Goal: Information Seeking & Learning: Understand process/instructions

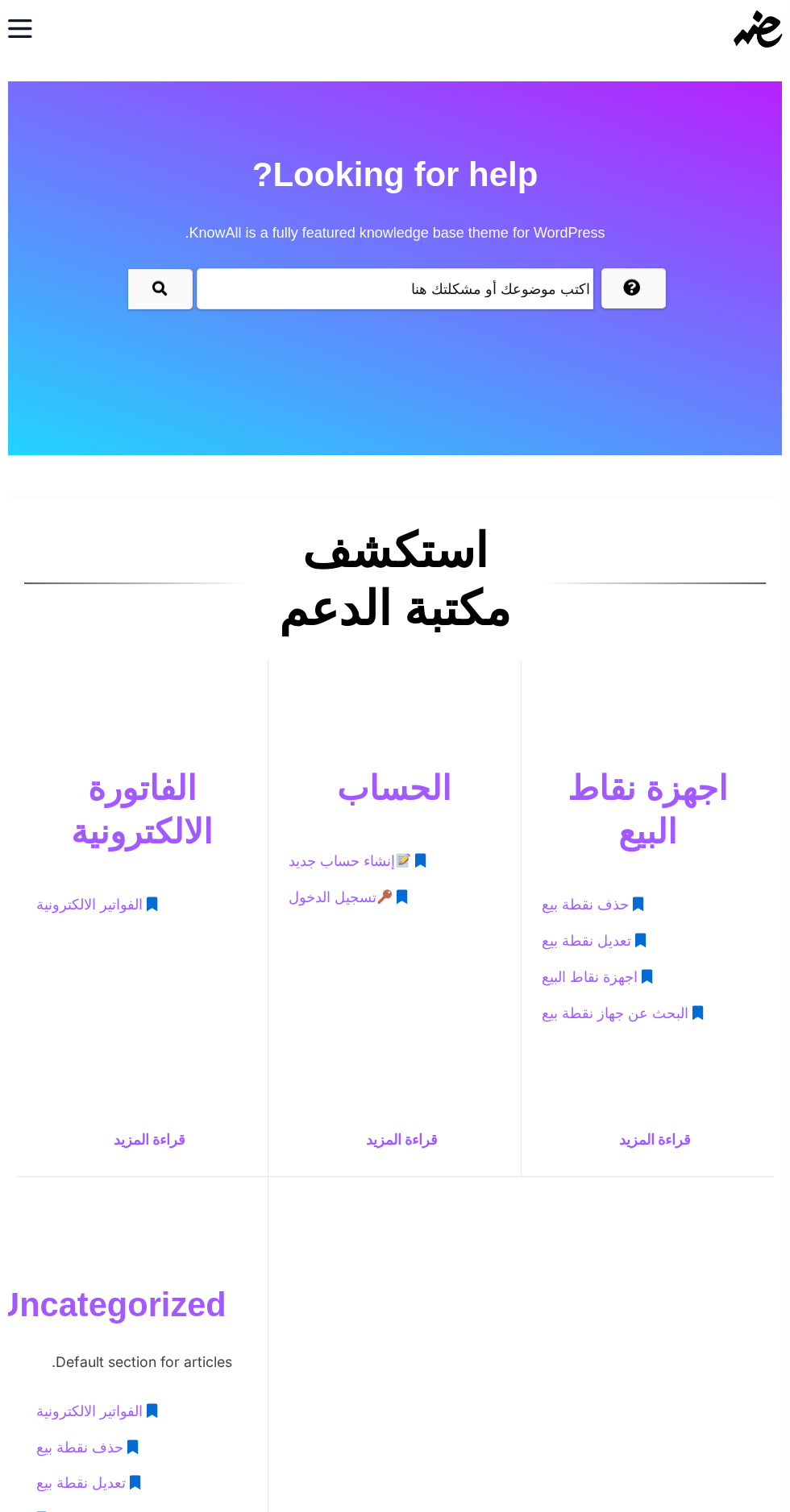
scroll to position [9, 0]
click at [595, 939] on span "تعديل نقطة بيع" at bounding box center [585, 940] width 89 height 30
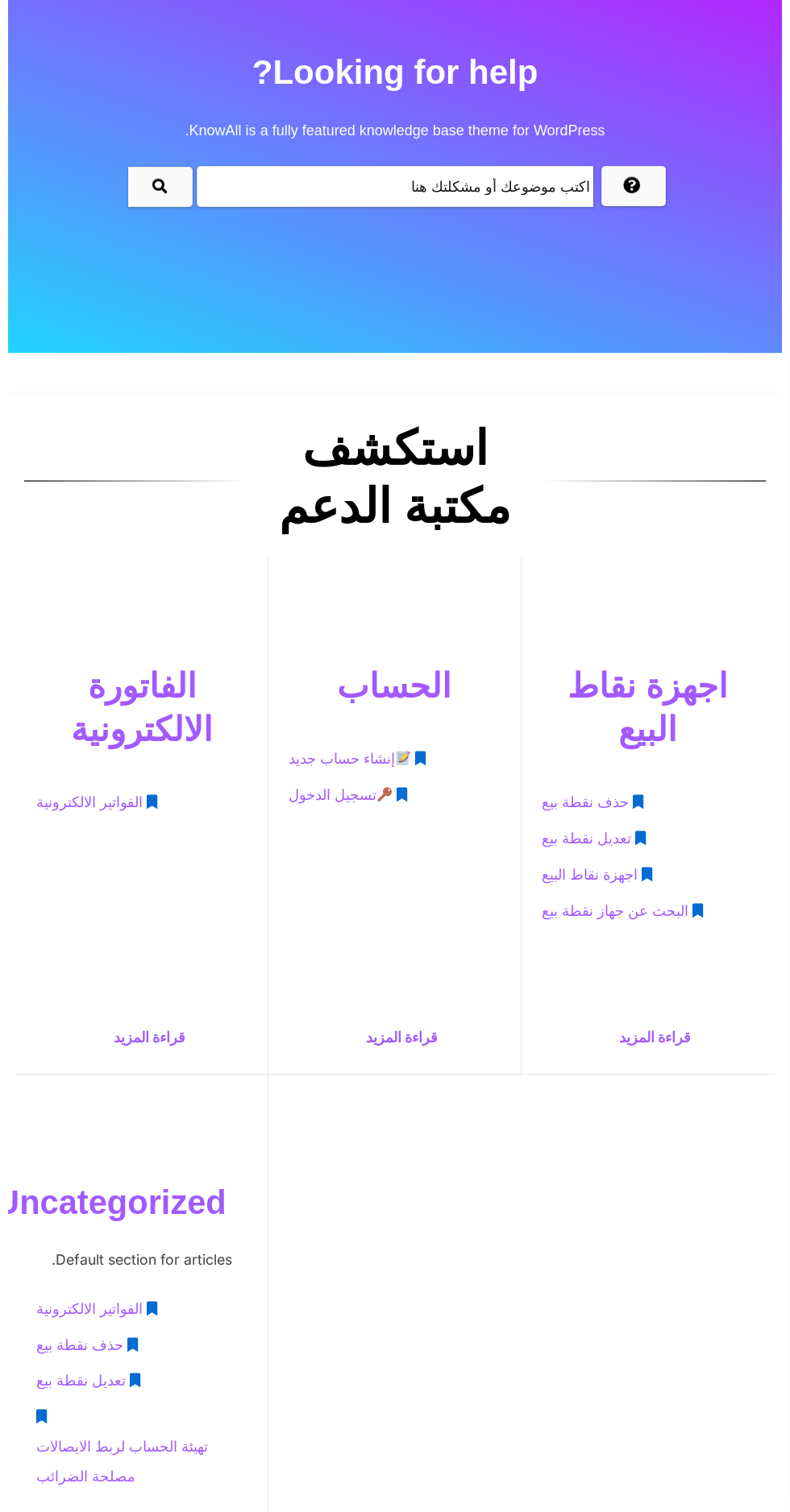
scroll to position [116, 0]
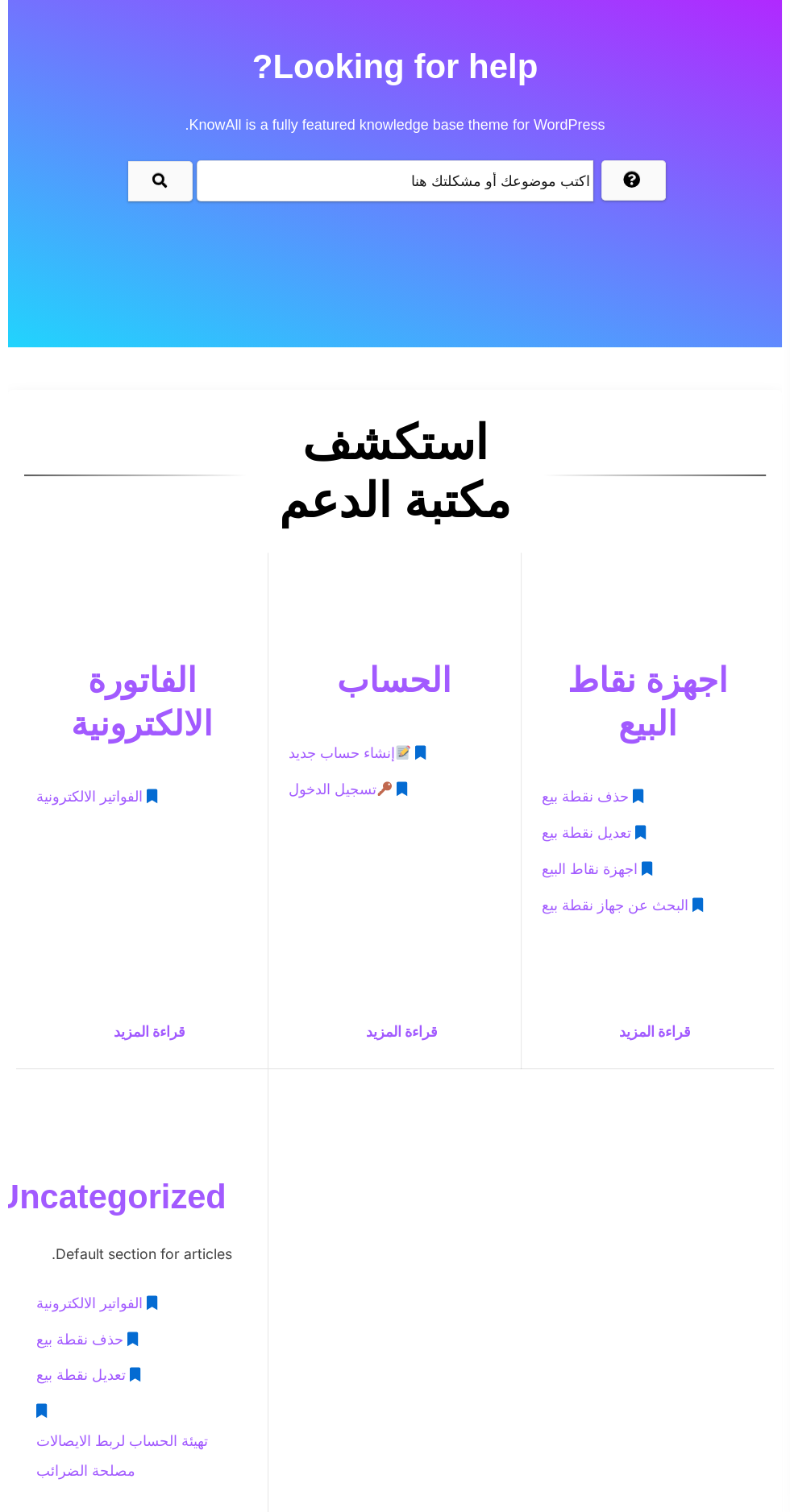
click at [613, 823] on span "تعديل نقطة بيع" at bounding box center [585, 833] width 89 height 30
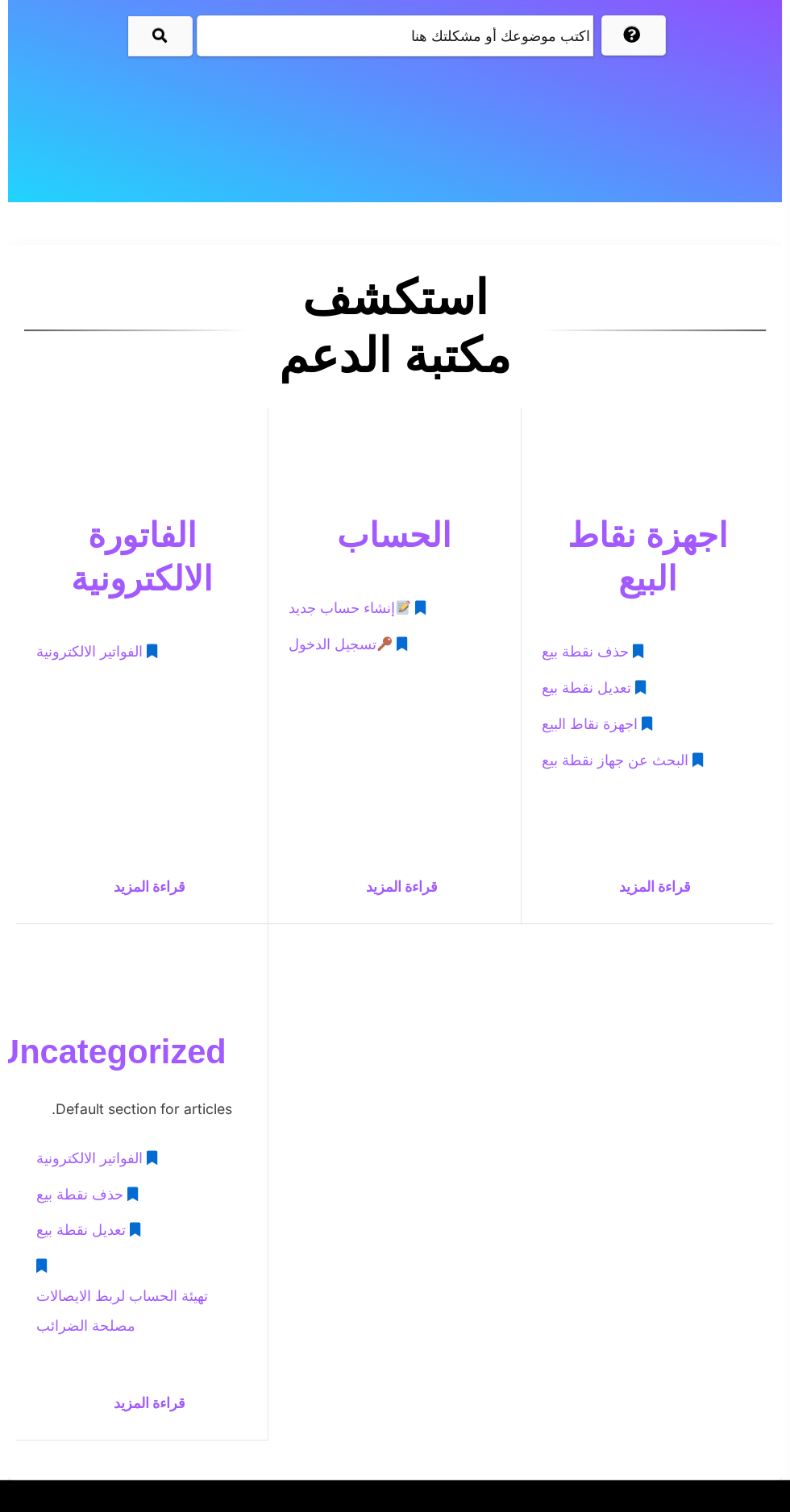
scroll to position [266, 0]
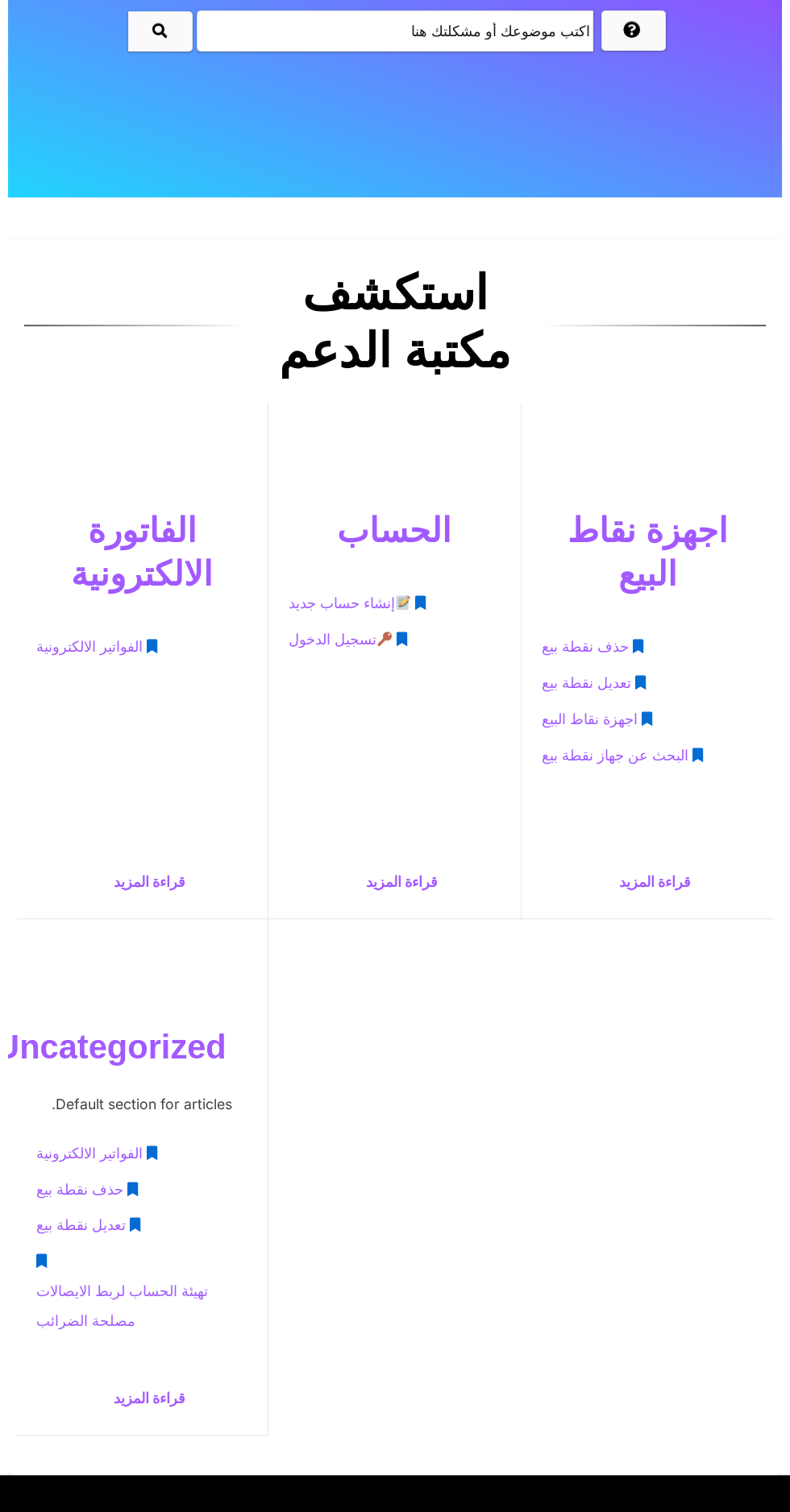
click at [68, 640] on span "الفواتير الالكترونية" at bounding box center [89, 647] width 106 height 30
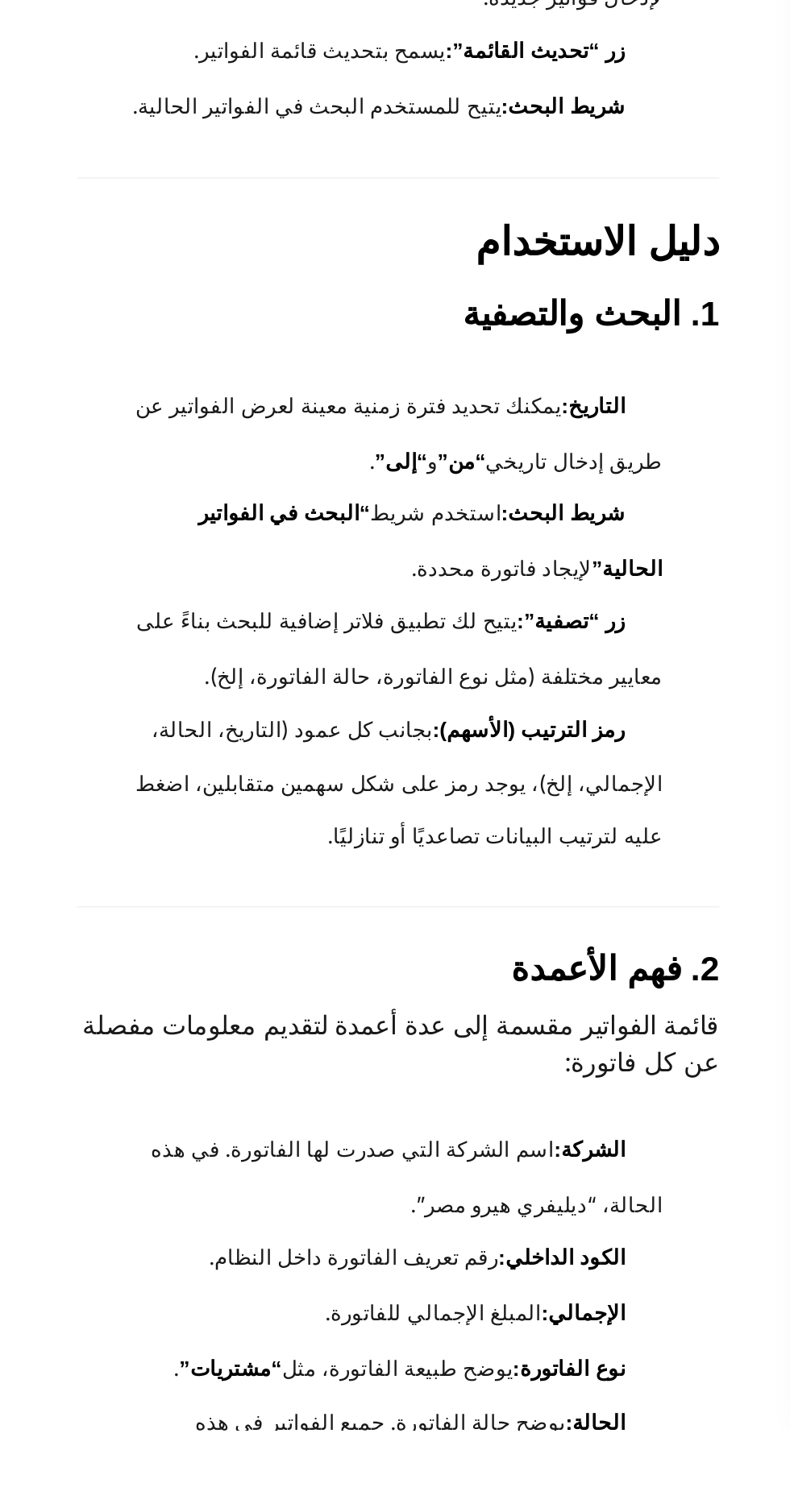
scroll to position [510, 0]
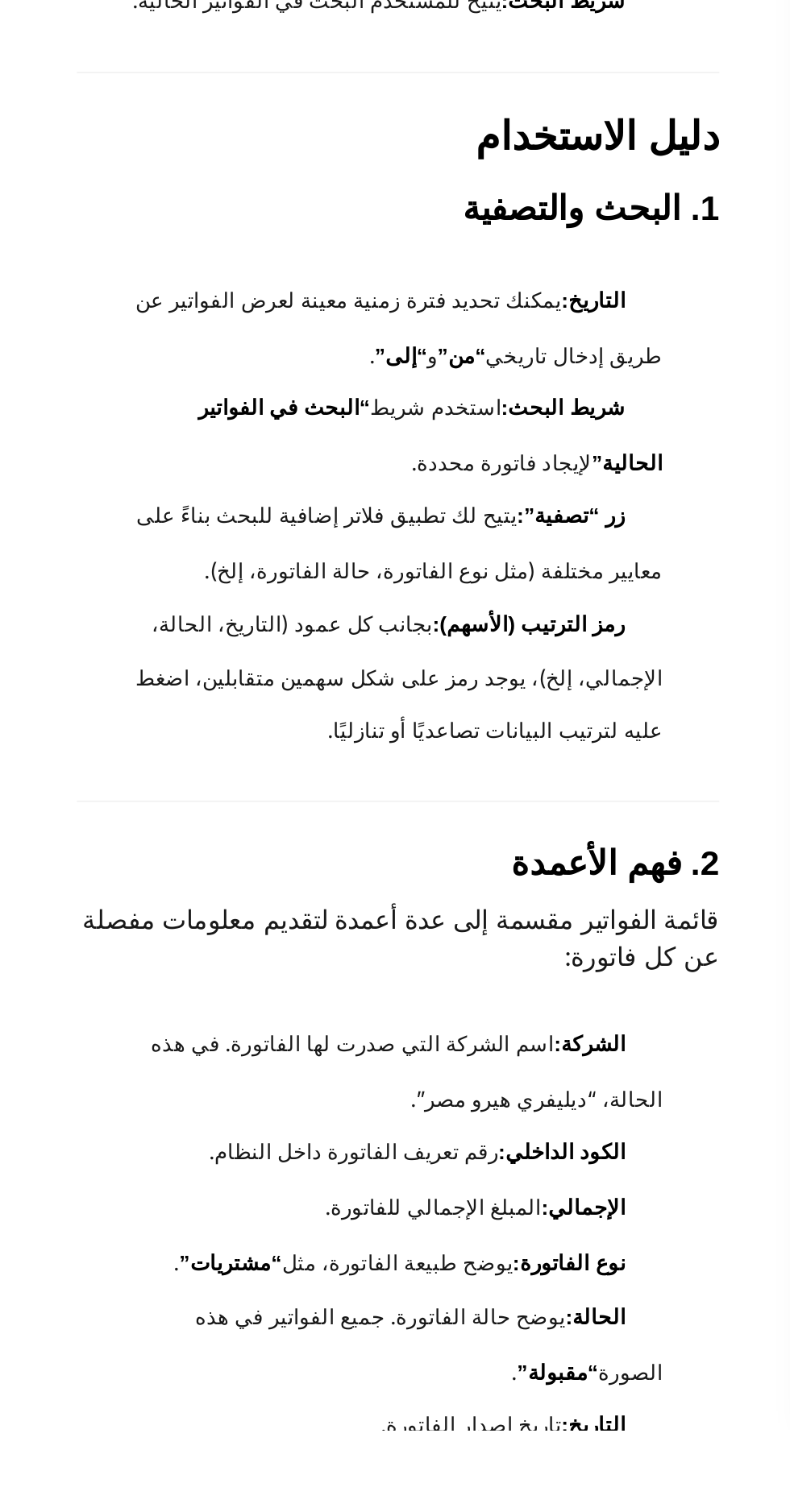
click at [789, 1313] on html "Skip to content الحلول مكاتب المحاسبة الشركات والمكاتب المنتجات تكويد المنتجات …" at bounding box center [395, 1038] width 790 height 3097
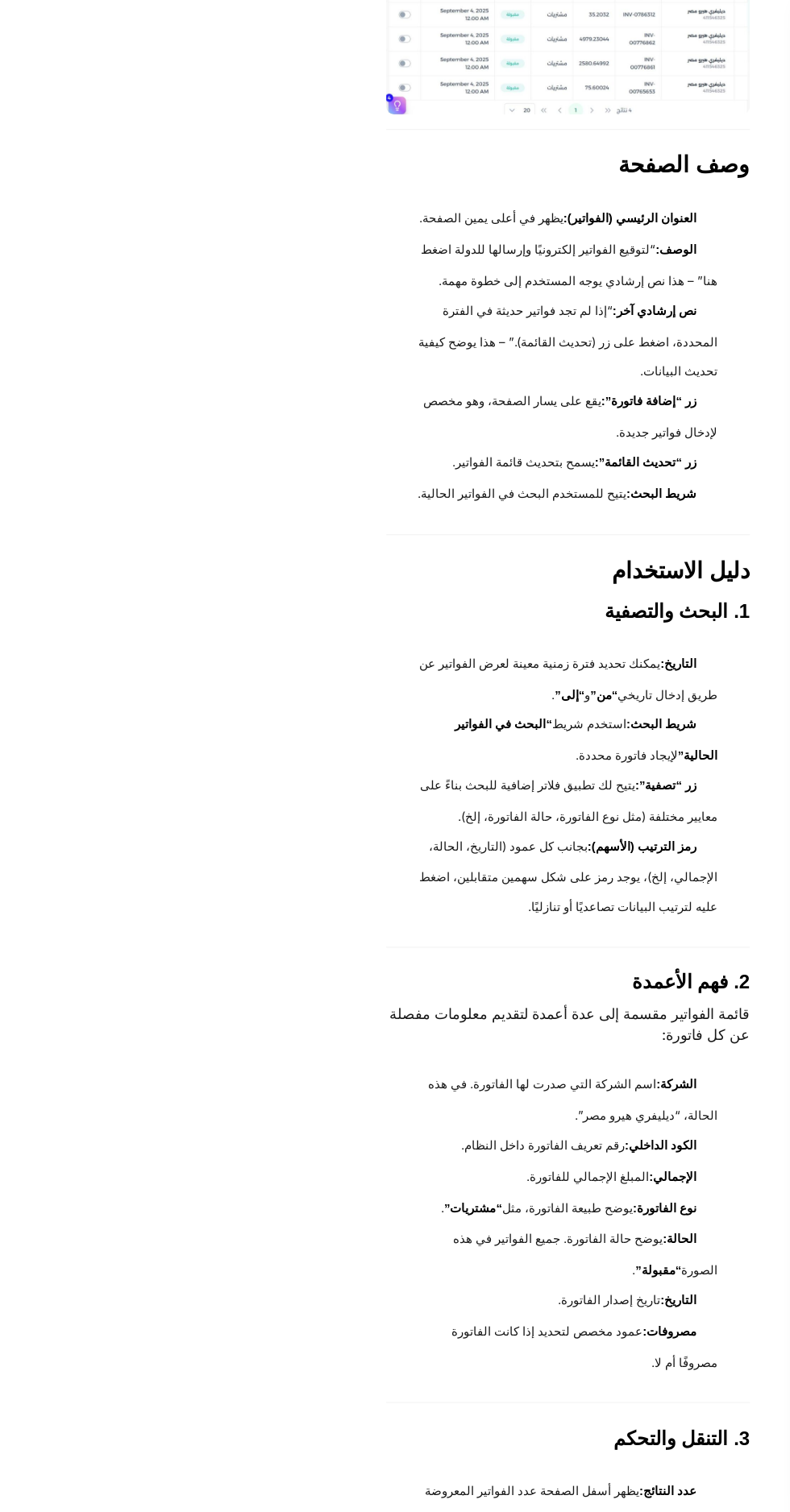
scroll to position [0, 0]
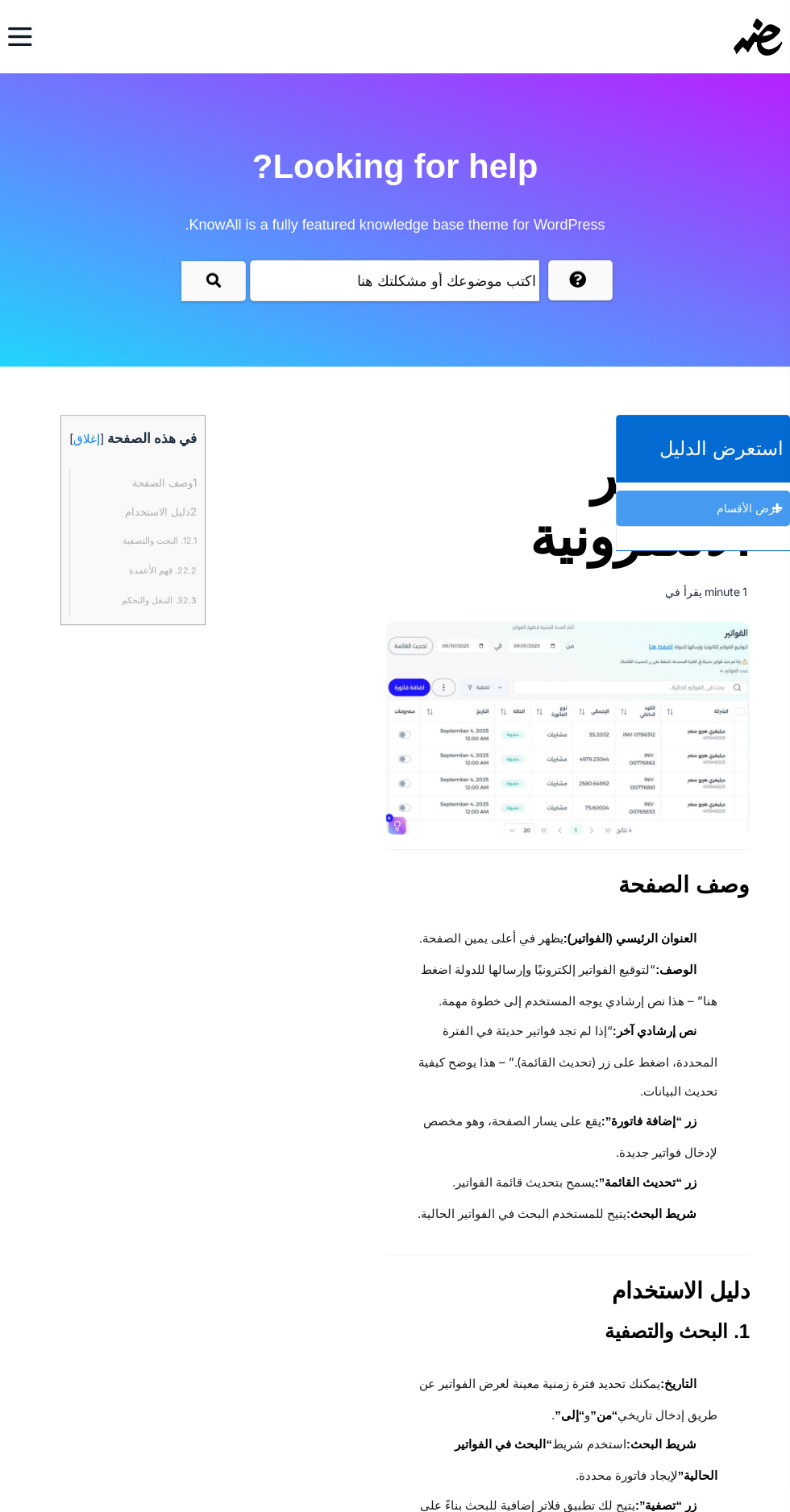
click at [754, 23] on img at bounding box center [758, 37] width 49 height 37
click at [57, 11] on div "الحلول مكاتب المحاسبة الشركات والمكاتب المنتجات تكويد المنتجات بالذكاء الاصطناع…" at bounding box center [201, 36] width 386 height 57
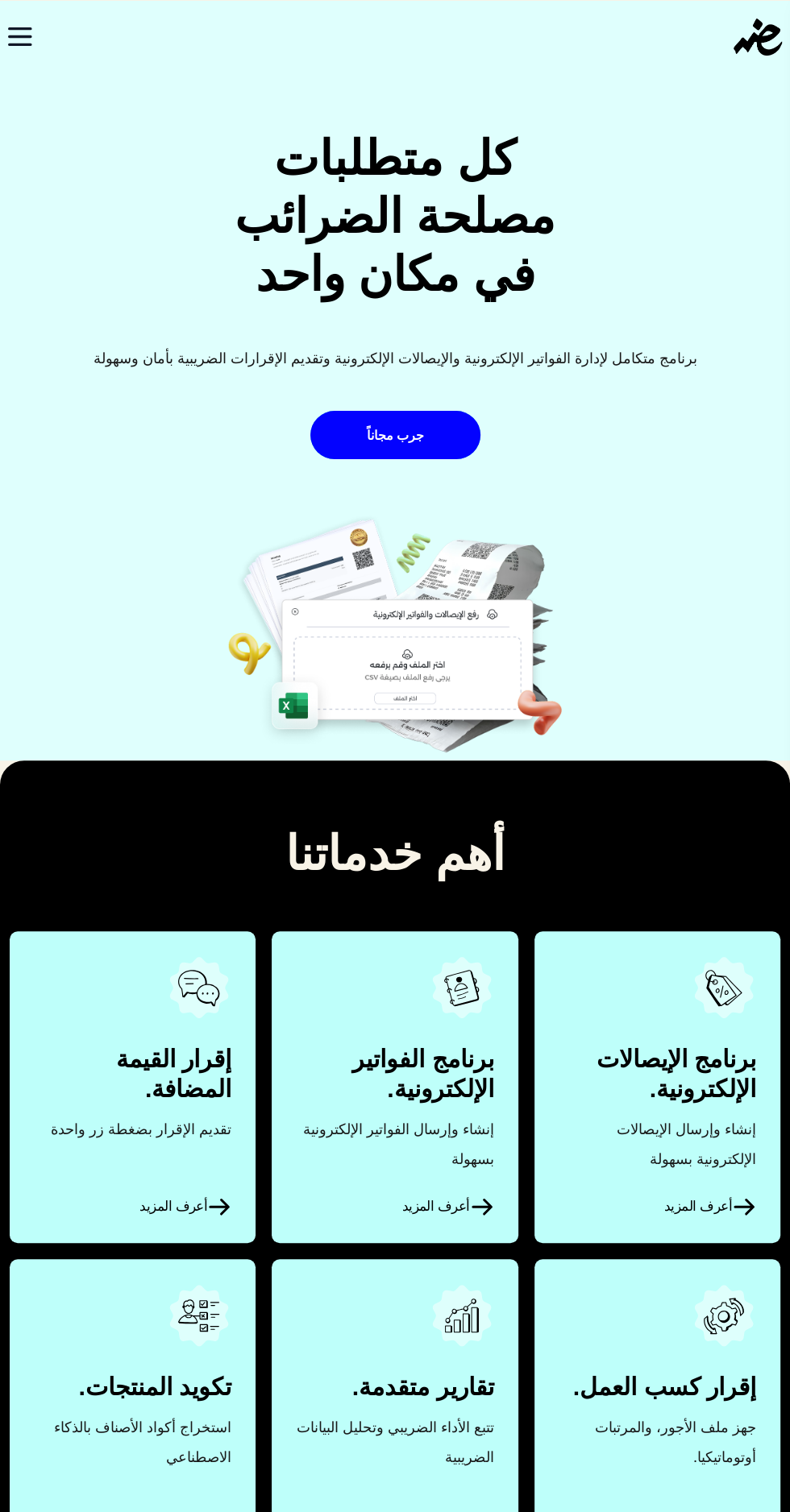
click at [19, 36] on icon "Toggle navigation" at bounding box center [20, 36] width 22 height 16
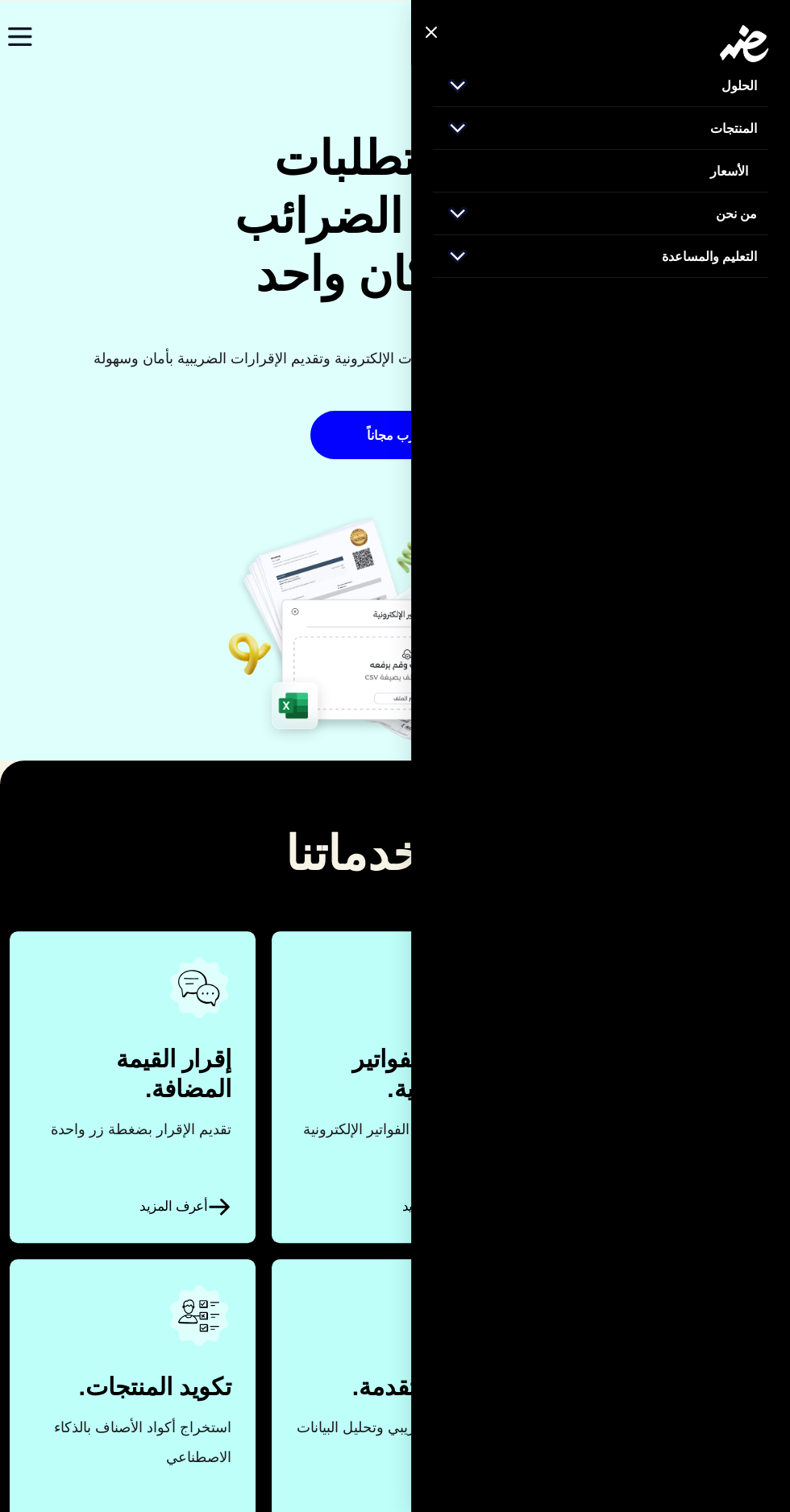
click at [112, 626] on div "كل متطلبات مصلحة الضرائب في مكان واحد برنامج متكامل لإدارة الفواتير الإلكترونية…" at bounding box center [395, 381] width 790 height 760
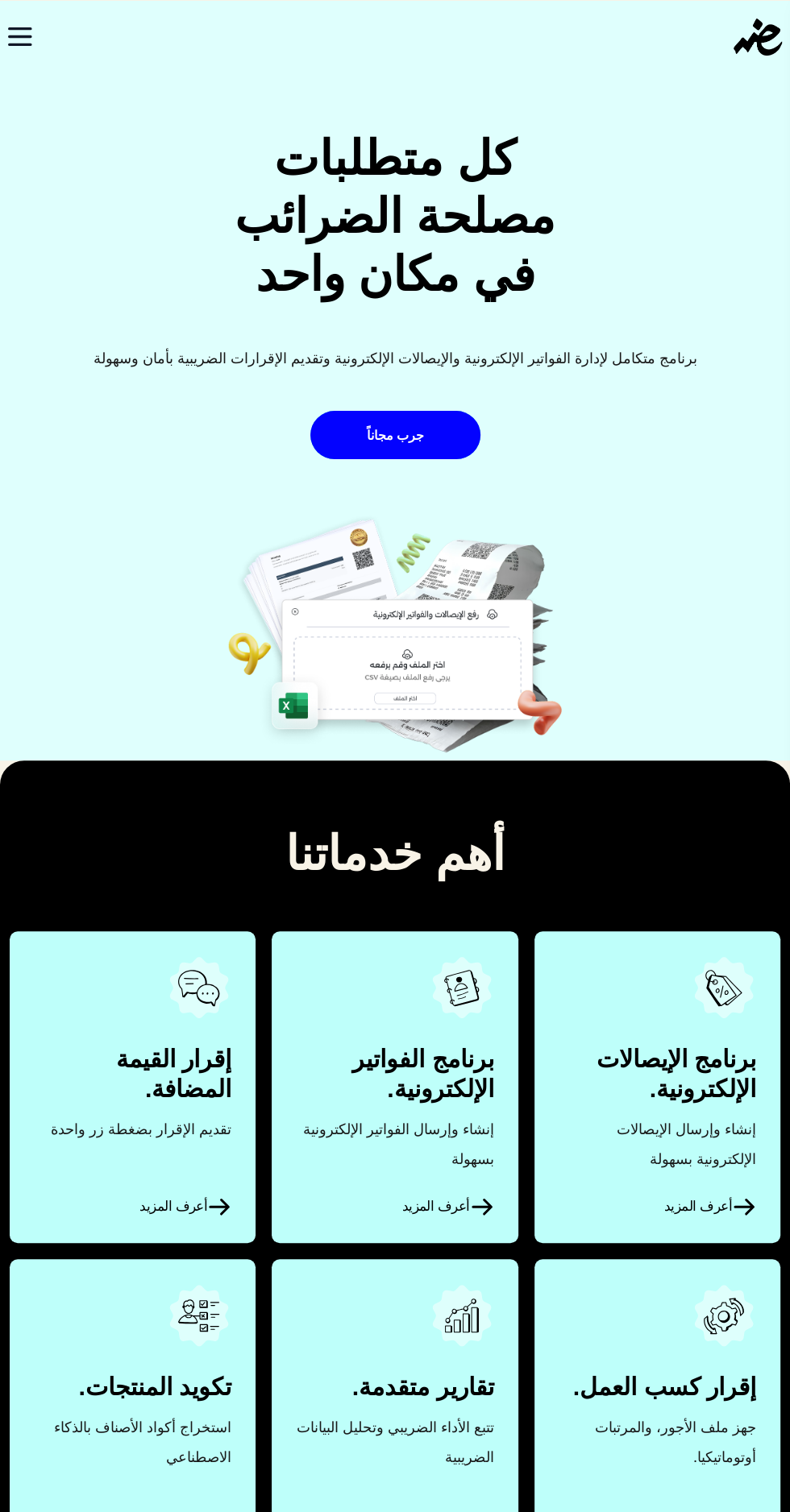
click at [10, 39] on icon "Toggle navigation" at bounding box center [20, 36] width 24 height 19
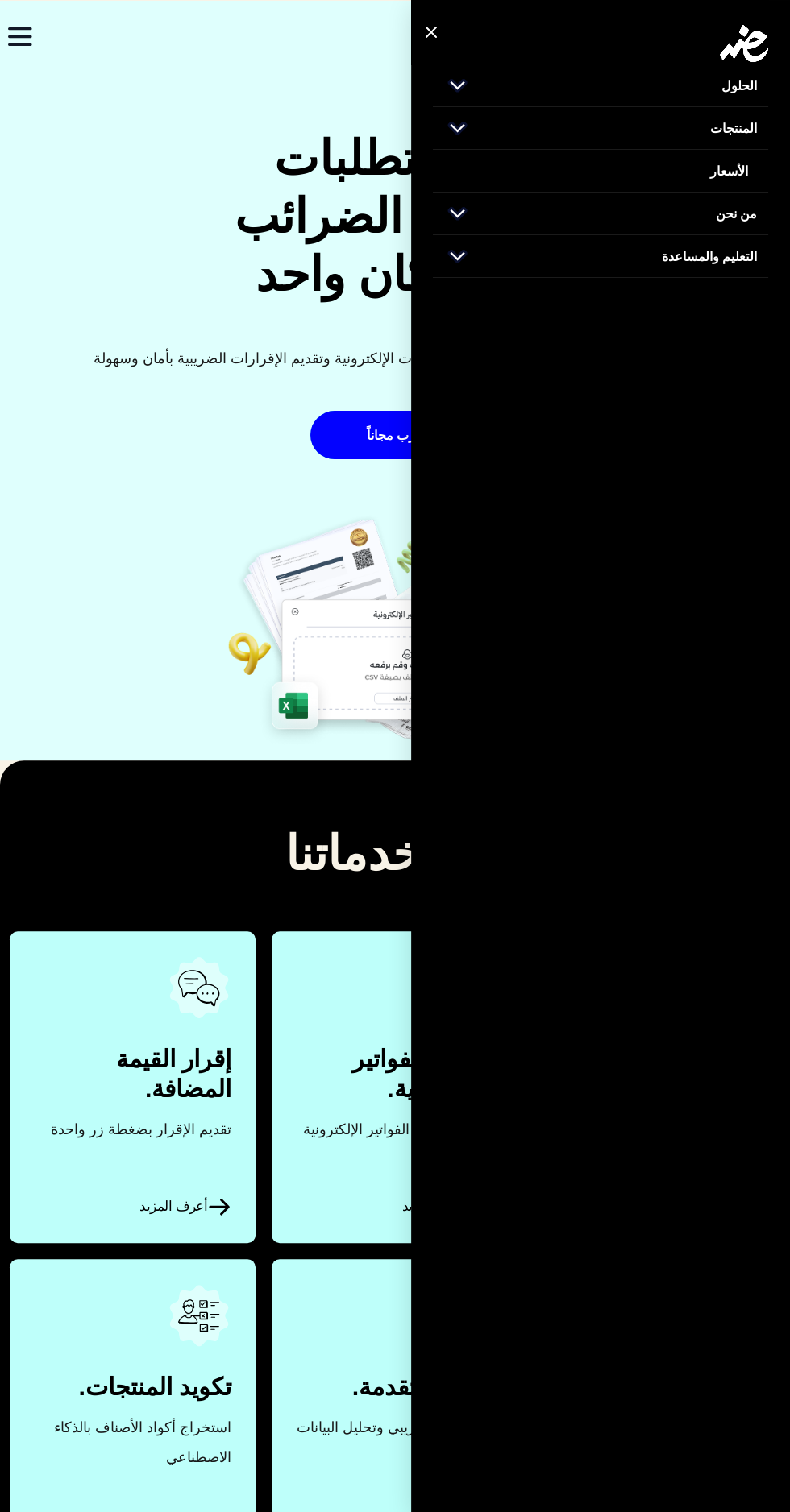
click at [702, 255] on span "التعليم والمساعدة" at bounding box center [708, 256] width 95 height 19
click at [725, 213] on span "من نحن" at bounding box center [736, 214] width 41 height 19
click at [744, 157] on link "الأسعار" at bounding box center [600, 171] width 335 height 42
click at [789, 257] on div "كل متطلبات مصلحة الضرائب في مكان واحد برنامج متكامل لإدارة الفواتير الإلكترونية…" at bounding box center [395, 381] width 790 height 760
